Goal: Task Accomplishment & Management: Use online tool/utility

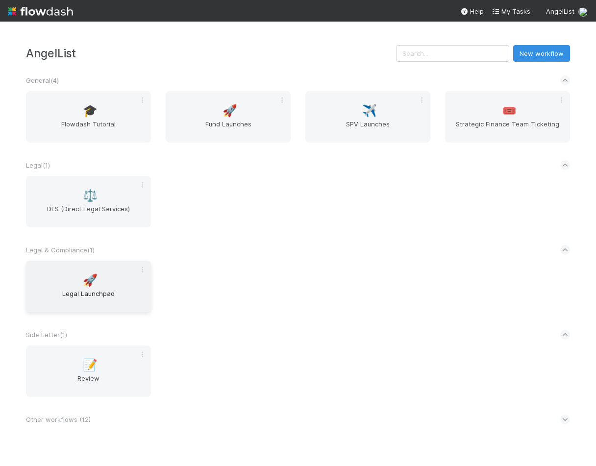
click at [84, 293] on span "Legal Launchpad" at bounding box center [88, 299] width 117 height 20
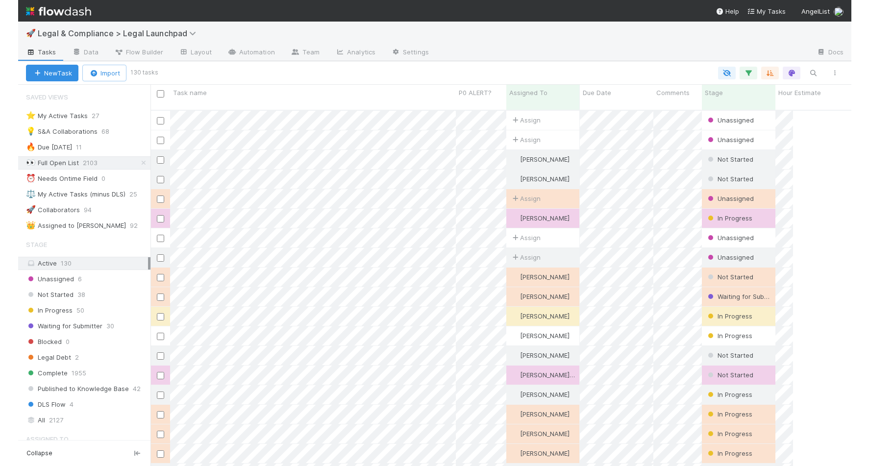
scroll to position [357, 729]
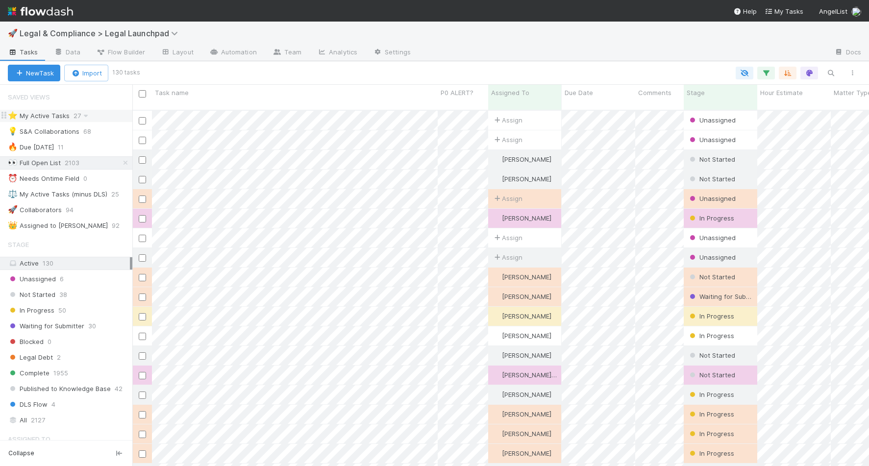
click at [103, 114] on div "⭐ My Active Tasks 27" at bounding box center [70, 116] width 124 height 12
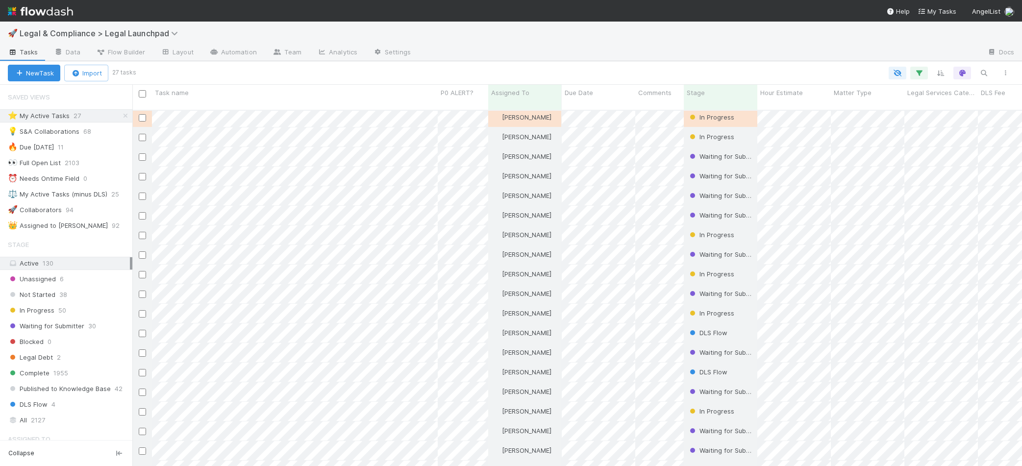
scroll to position [102, 0]
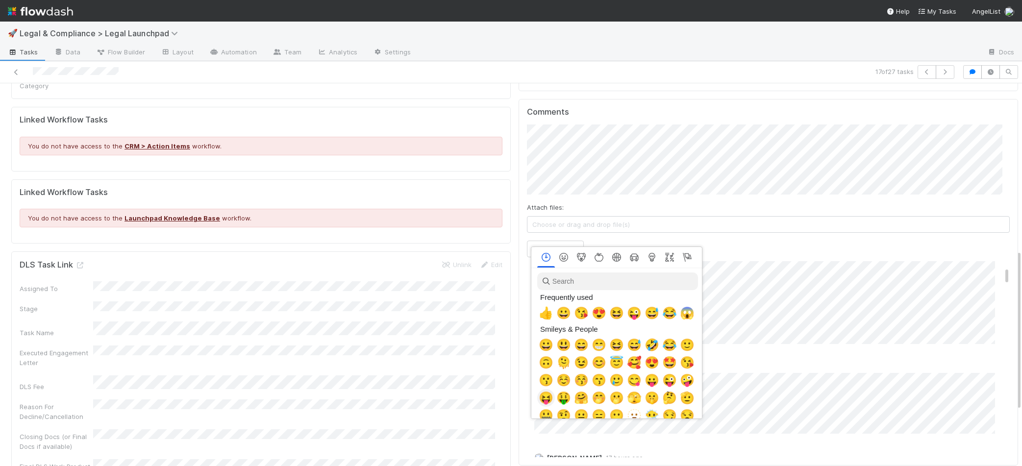
scroll to position [0, 3]
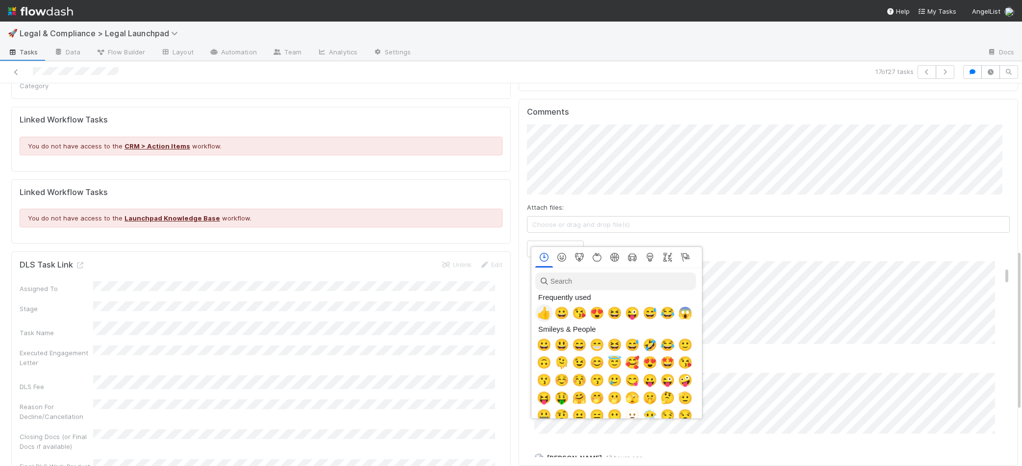
click at [543, 315] on span "👍" at bounding box center [544, 313] width 15 height 14
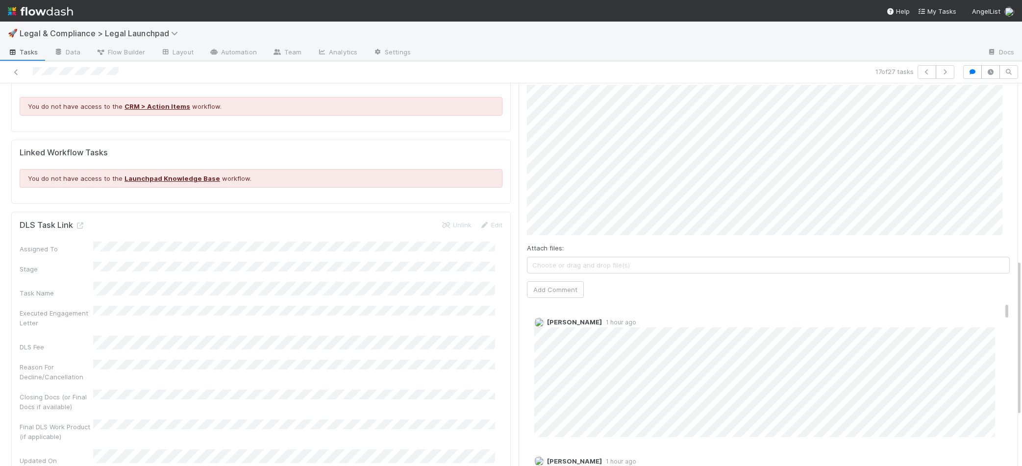
scroll to position [431, 0]
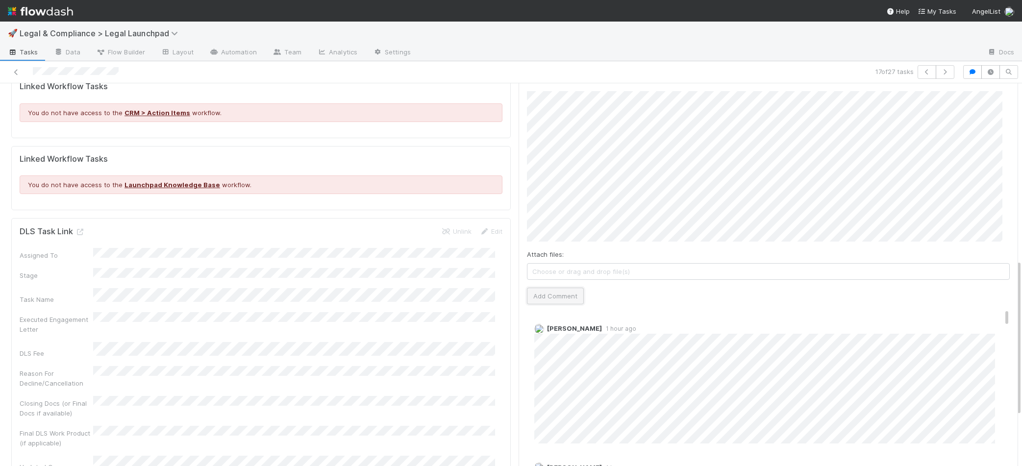
click at [544, 288] on button "Add Comment" at bounding box center [555, 296] width 57 height 17
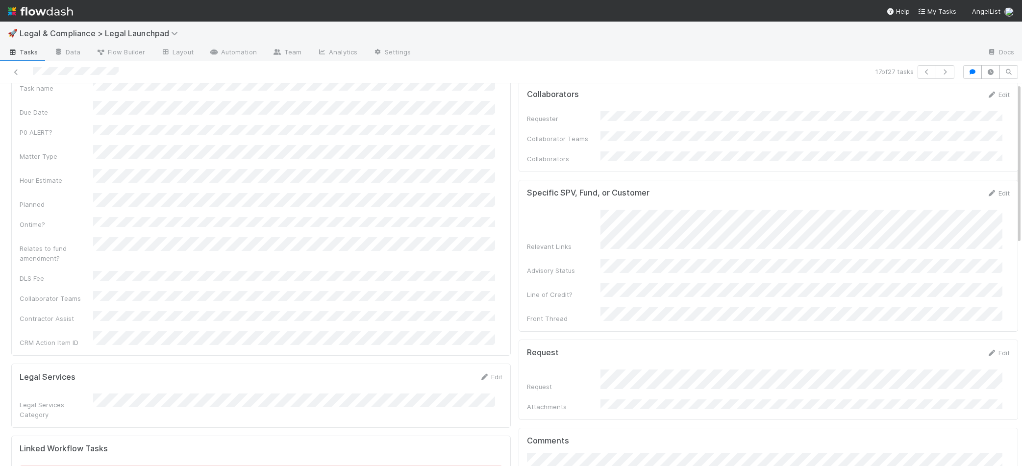
scroll to position [0, 0]
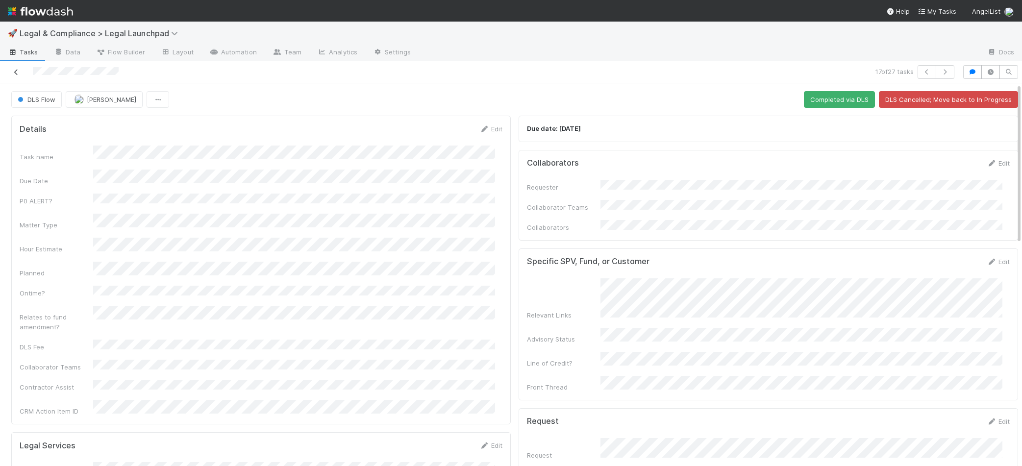
click at [15, 74] on icon at bounding box center [16, 72] width 10 height 6
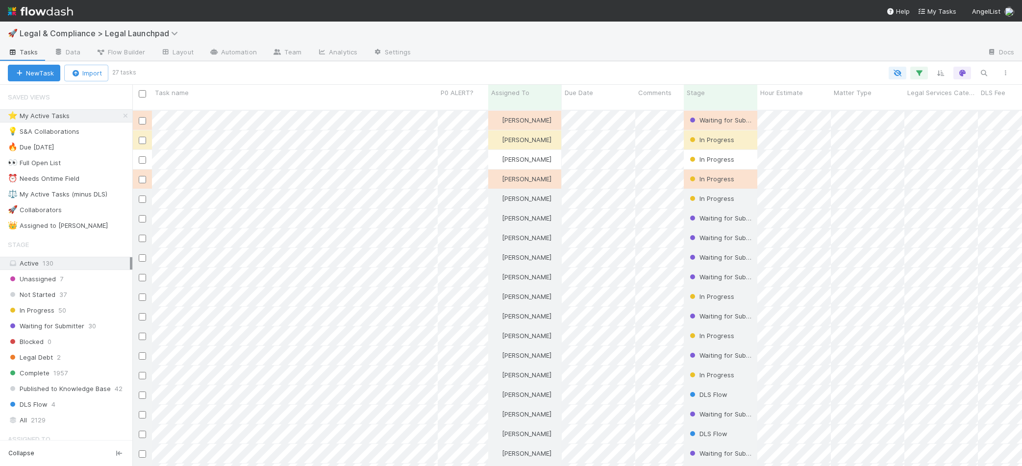
scroll to position [357, 882]
click at [96, 120] on div "⭐ My Active Tasks 27" at bounding box center [70, 116] width 124 height 12
